Goal: Navigation & Orientation: Understand site structure

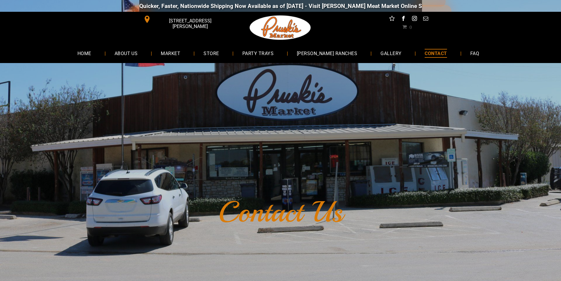
click at [416, 52] on link "CONTACT" at bounding box center [436, 53] width 40 height 16
drag, startPoint x: 84, startPoint y: 52, endPoint x: 84, endPoint y: 57, distance: 4.1
click at [84, 52] on link "HOME" at bounding box center [84, 53] width 31 height 16
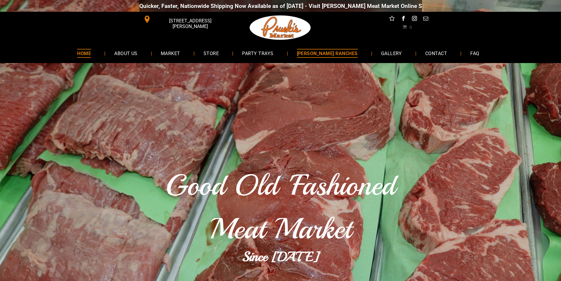
click at [336, 58] on link "[PERSON_NAME] RANCHES" at bounding box center [327, 53] width 79 height 16
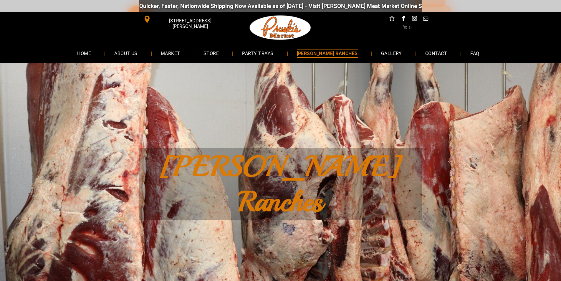
click at [372, 53] on link "GALLERY" at bounding box center [391, 53] width 39 height 16
